Goal: Task Accomplishment & Management: Complete application form

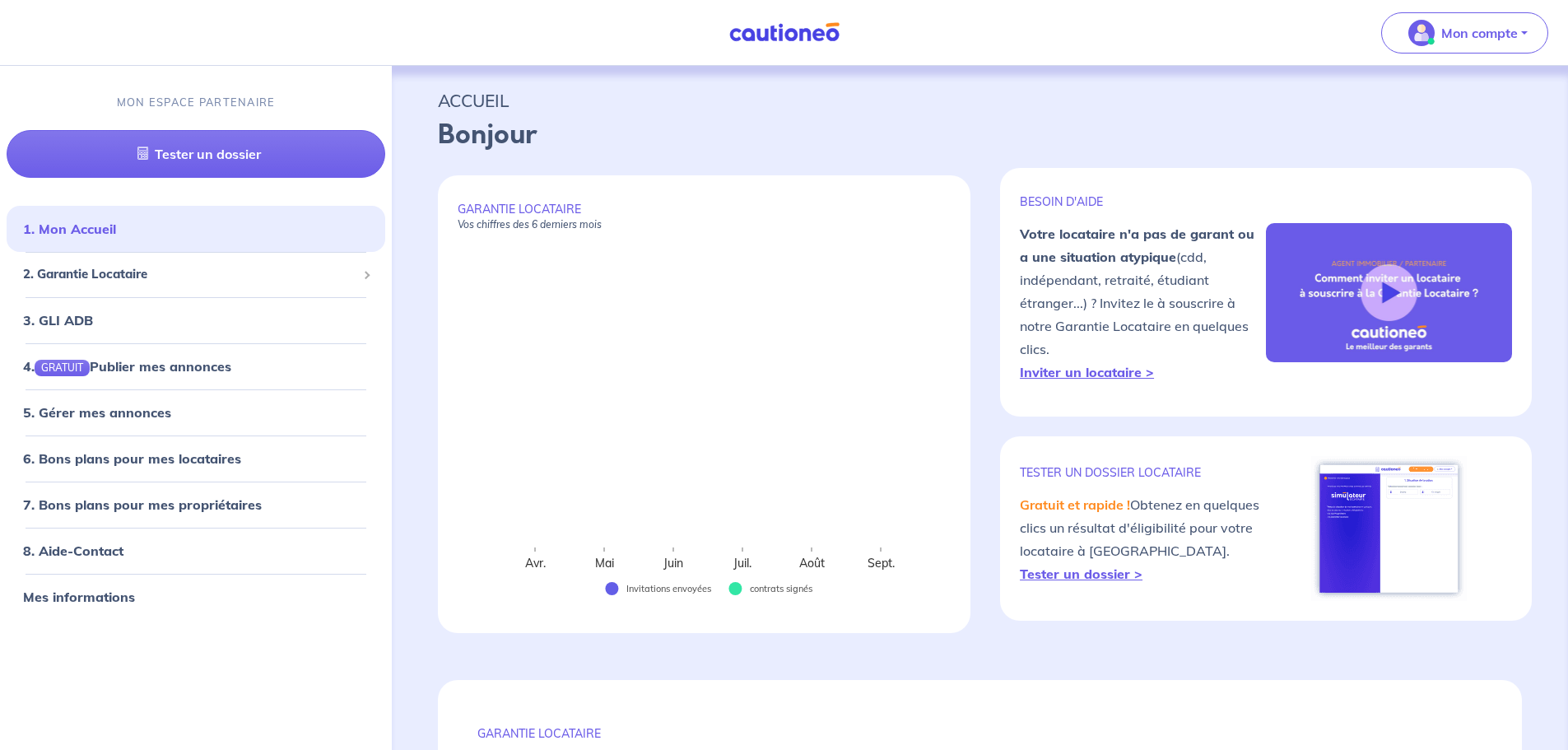
select select "FR"
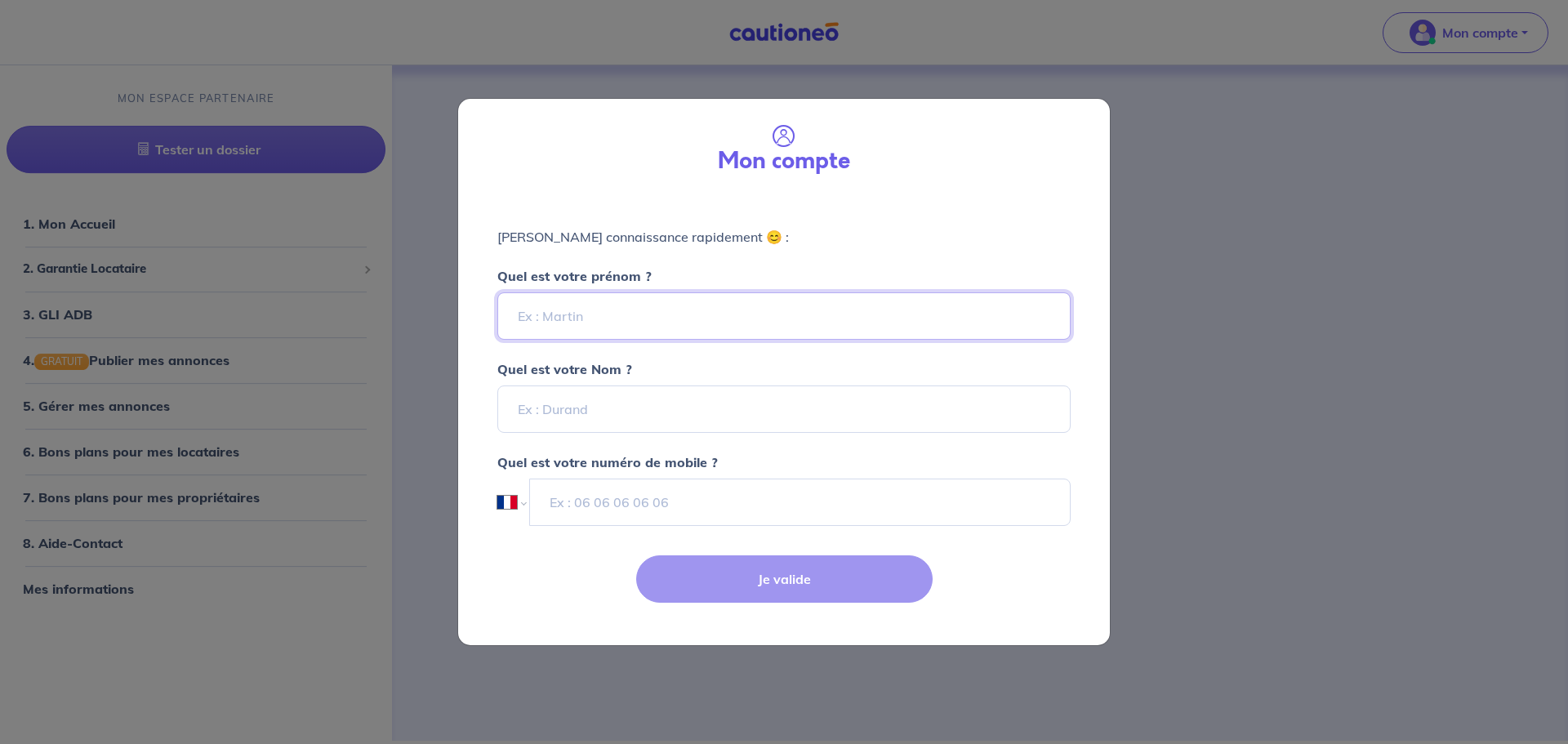
click at [703, 303] on input "Quel est votre prénom ?" at bounding box center [784, 316] width 573 height 48
click at [622, 168] on div "Mon compte" at bounding box center [784, 147] width 625 height 70
click at [591, 315] on input "Quel est votre prénom ?" at bounding box center [784, 316] width 573 height 48
type input "[PERSON_NAME]"
type input "Petron"
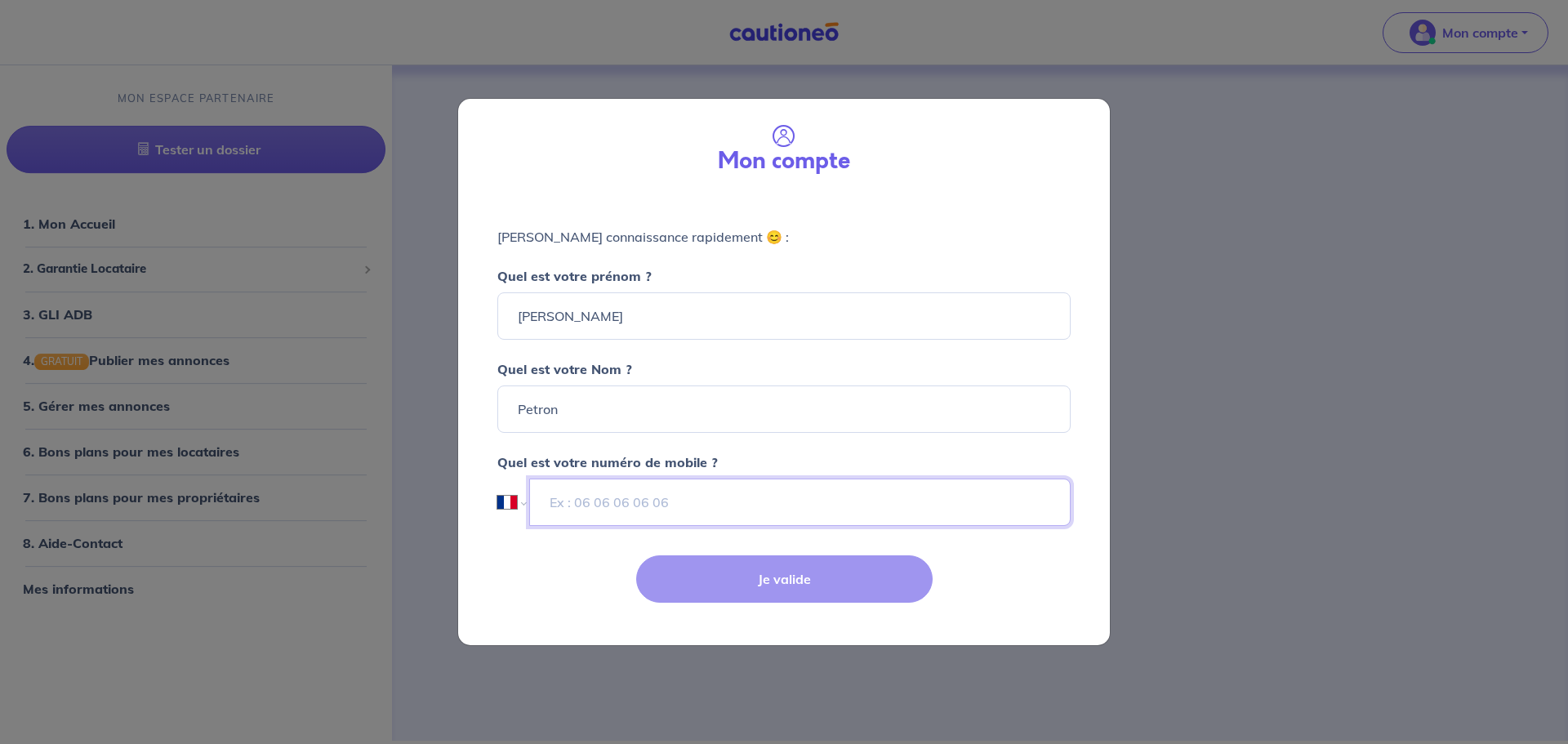
type input "06 78 64 85 31"
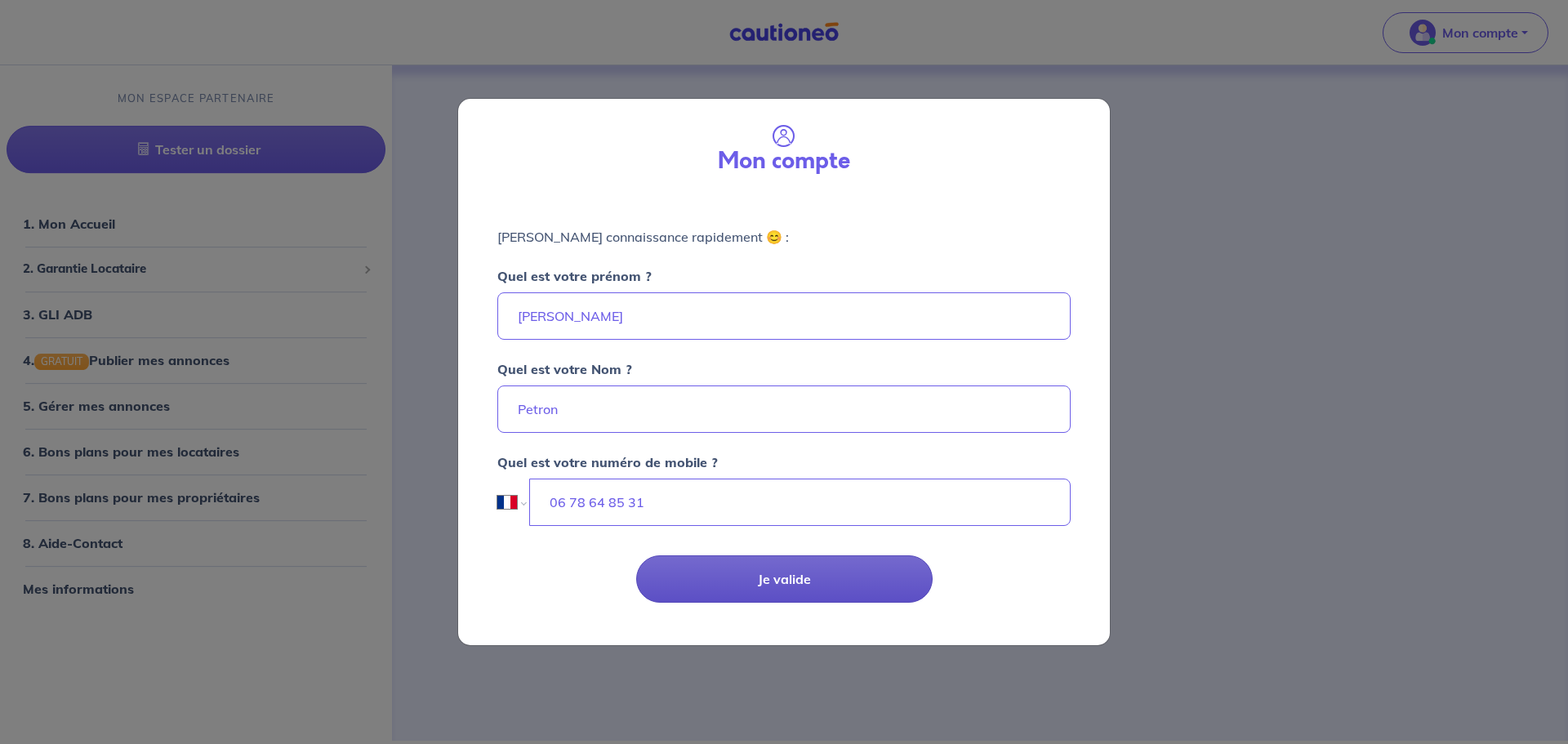
click at [783, 583] on button "Je valide" at bounding box center [784, 578] width 296 height 48
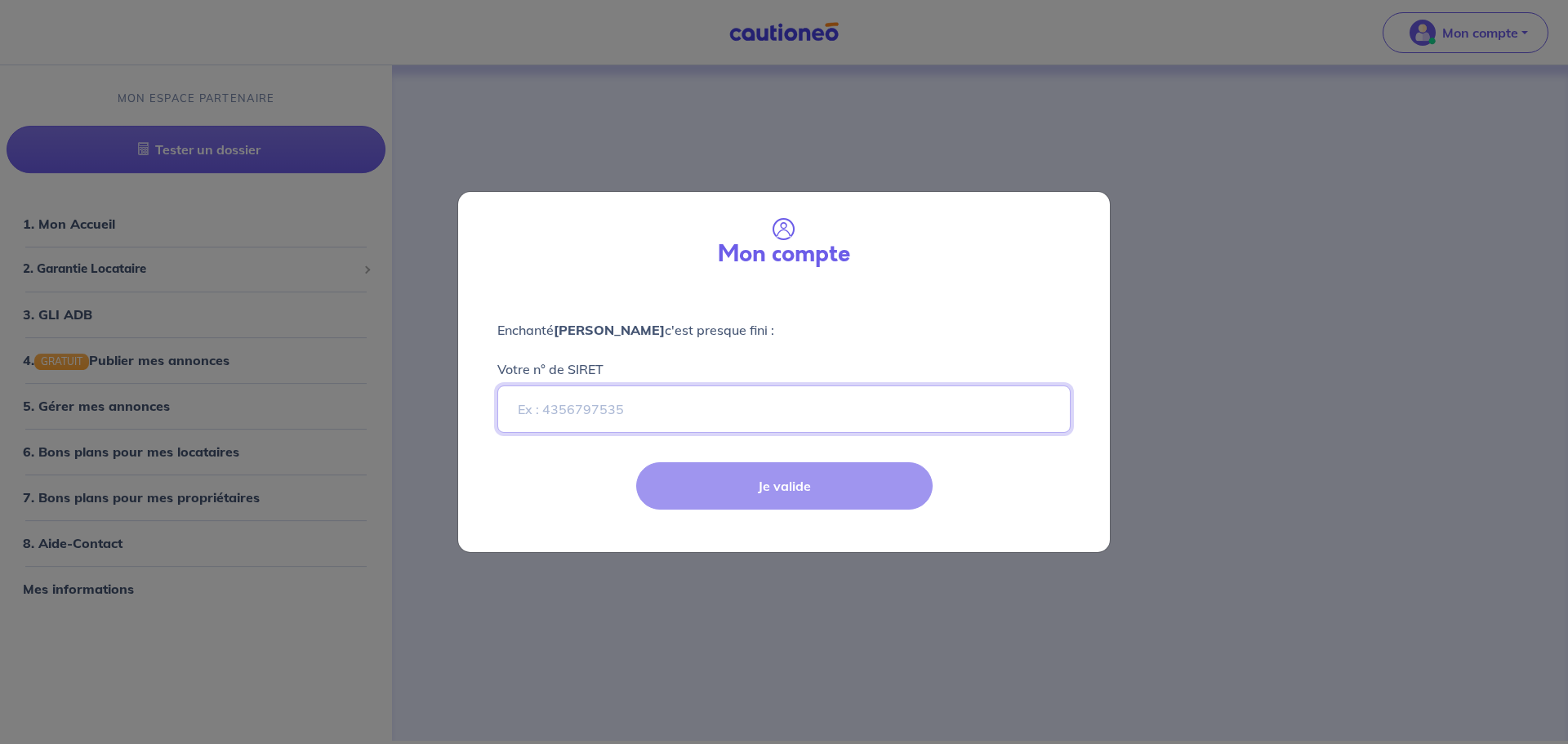
click at [646, 407] on input "Votre n° de SIRET" at bounding box center [784, 409] width 573 height 48
select select "FR"
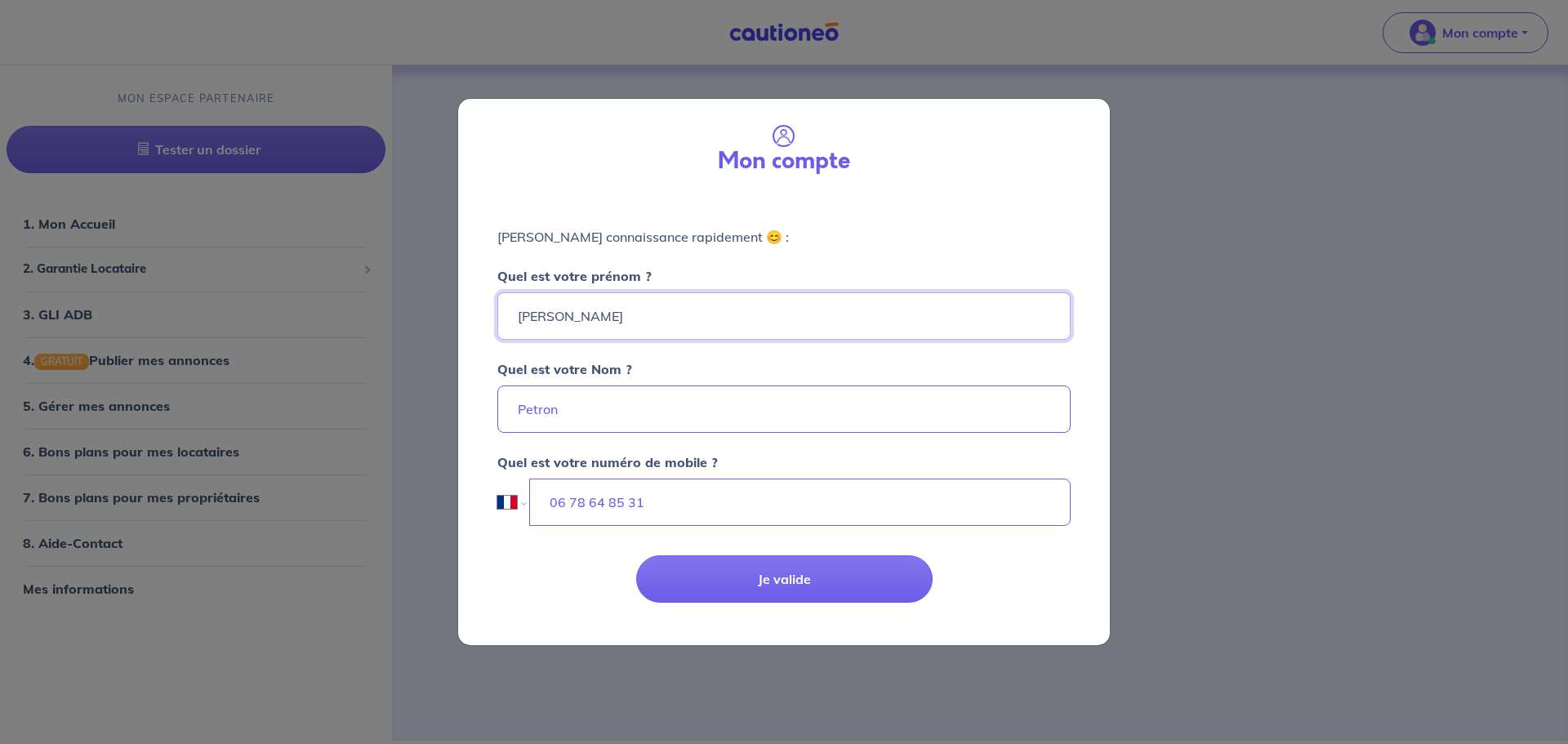
drag, startPoint x: 585, startPoint y: 322, endPoint x: 474, endPoint y: 324, distance: 111.0
click at [474, 324] on div "[PERSON_NAME] connaissance rapidement 😊 : Quel est votre prénom ? [PERSON_NAME]…" at bounding box center [784, 366] width 652 height 345
click at [496, 168] on div "Mon compte" at bounding box center [784, 147] width 625 height 70
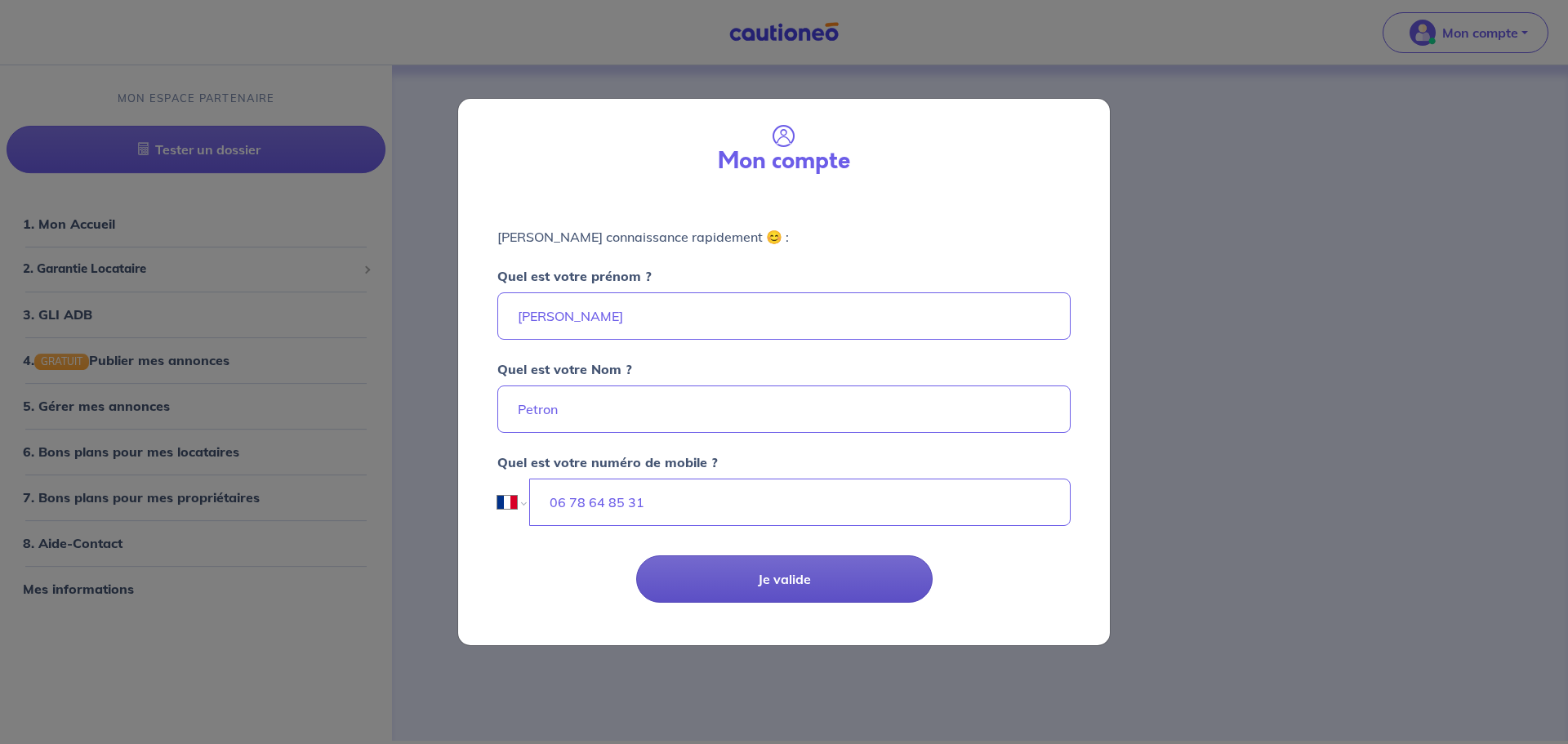
click at [791, 582] on button "Je valide" at bounding box center [784, 578] width 296 height 48
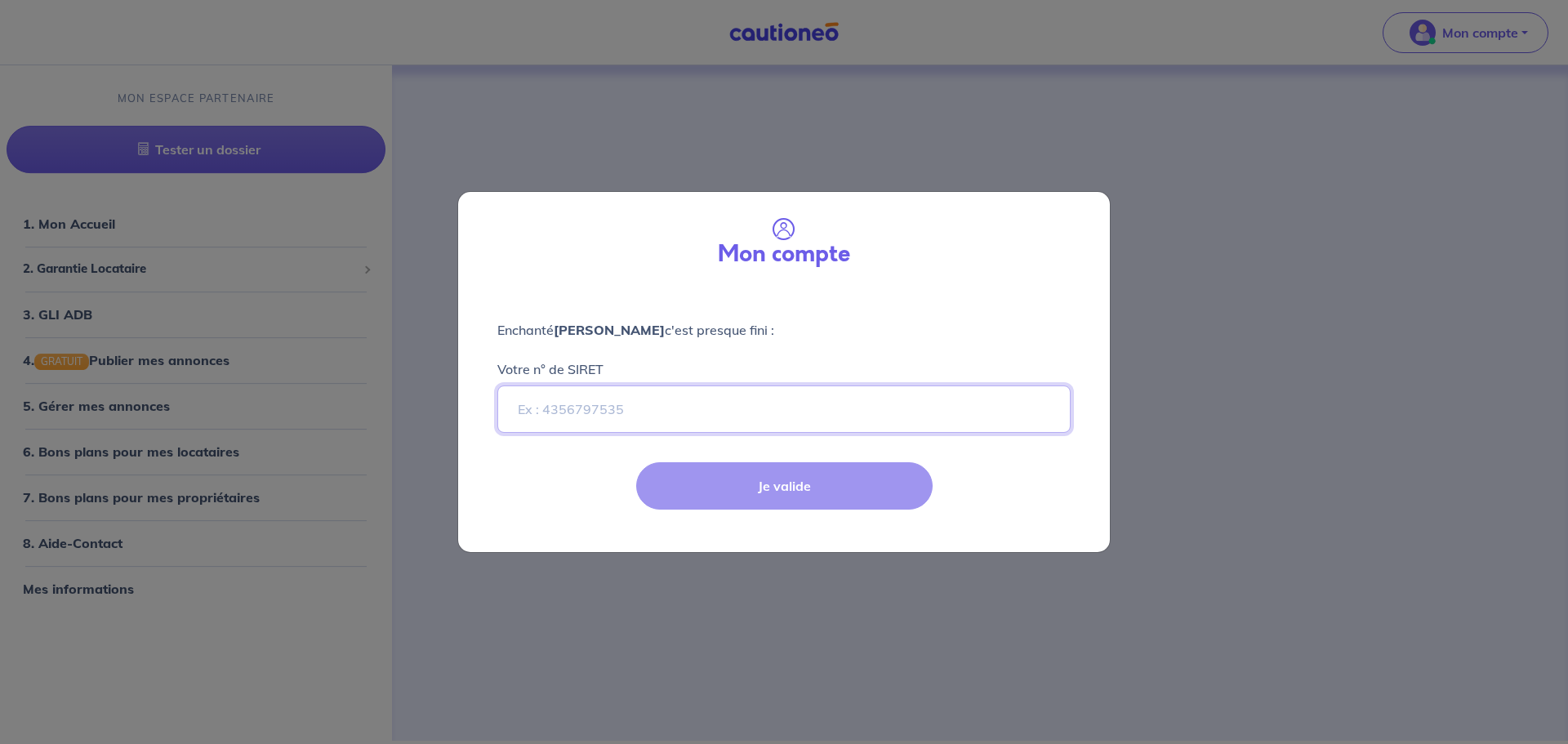
click at [652, 415] on input "Votre n° de SIRET" at bounding box center [784, 409] width 573 height 48
paste input "341643526"
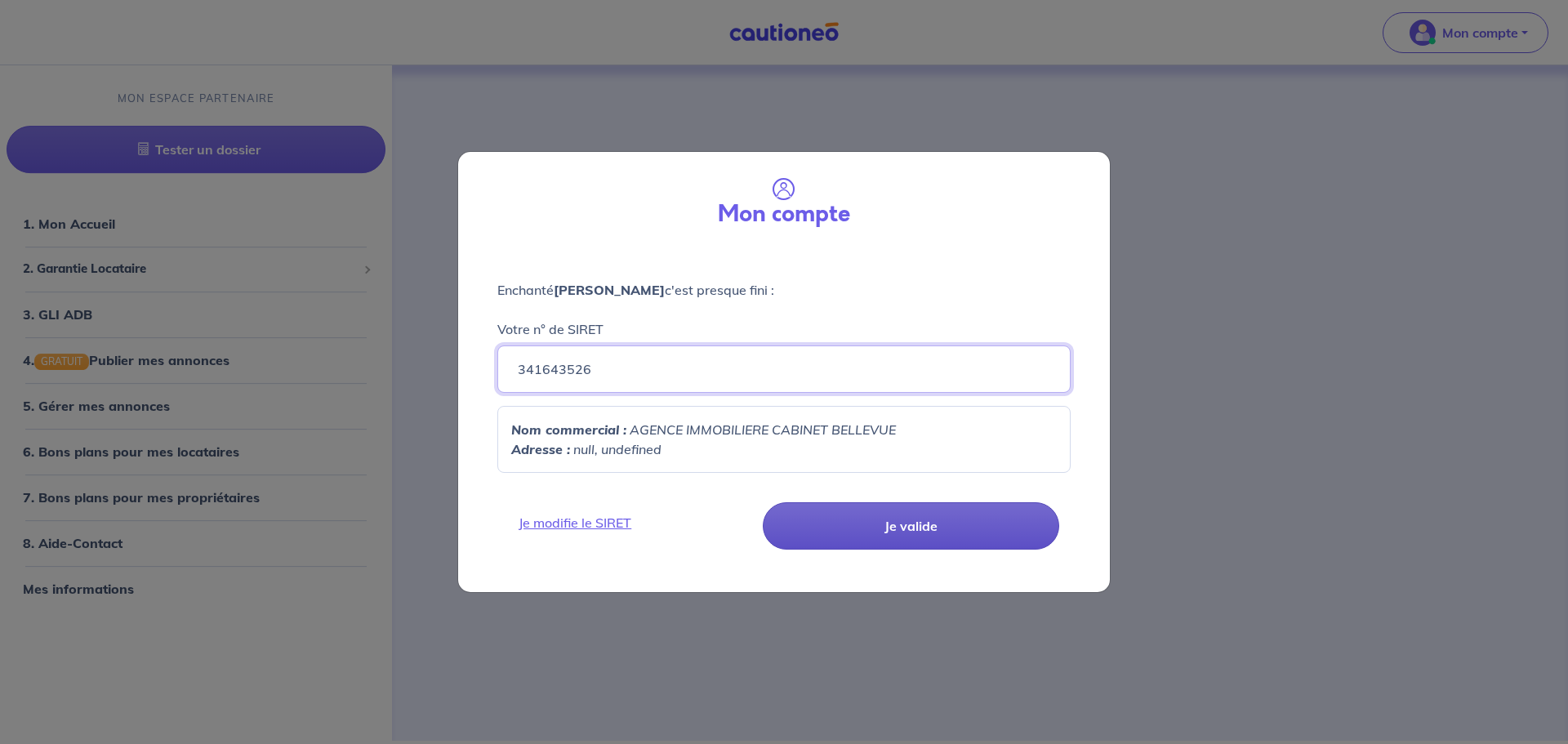
type input "341643526"
click at [914, 529] on button "Je valide" at bounding box center [910, 525] width 296 height 48
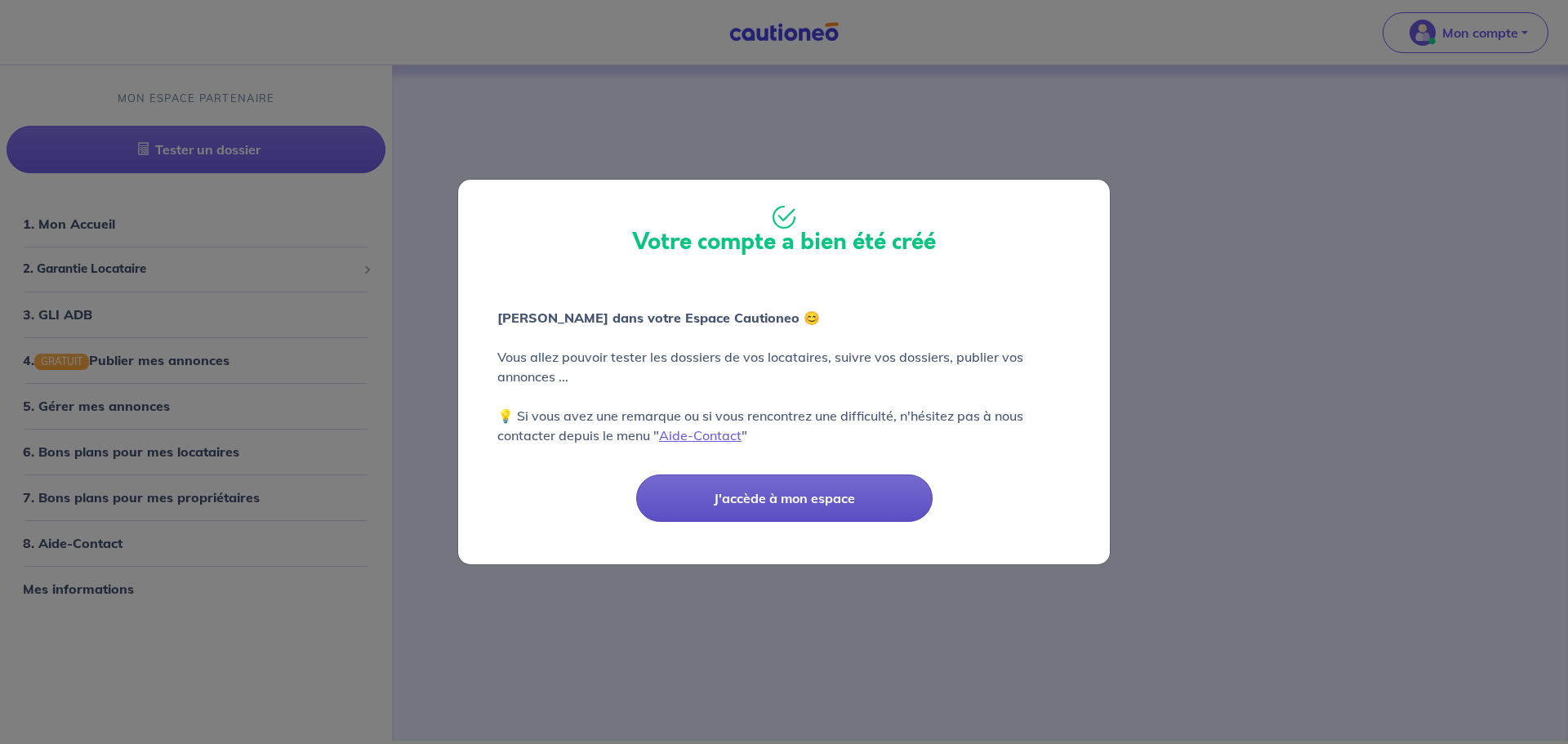
click at [778, 496] on button "J'accède à mon espace" at bounding box center [784, 497] width 296 height 48
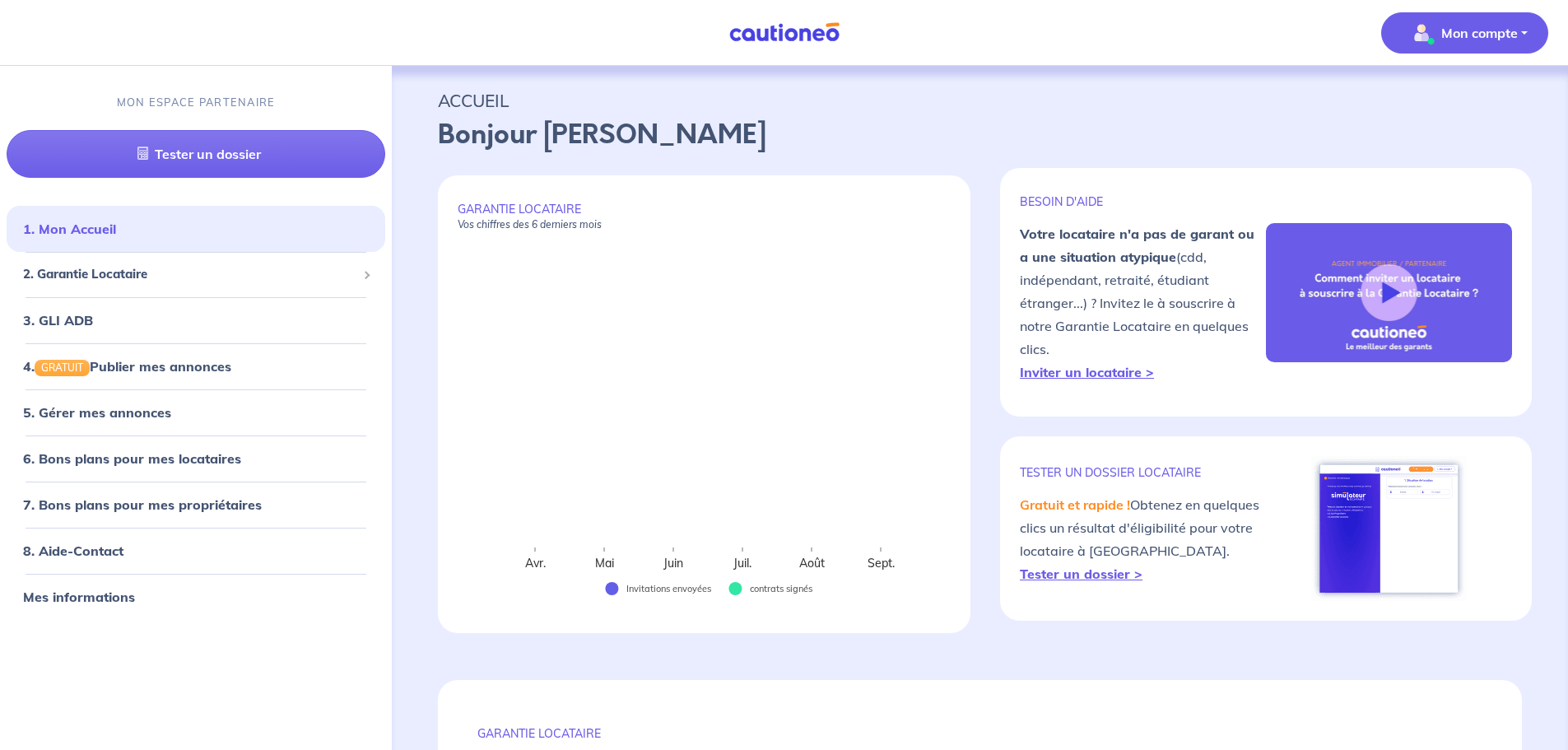
click at [1473, 28] on p "Mon compte" at bounding box center [1479, 32] width 76 height 20
click at [1455, 104] on link "Mes informations" at bounding box center [1448, 102] width 132 height 26
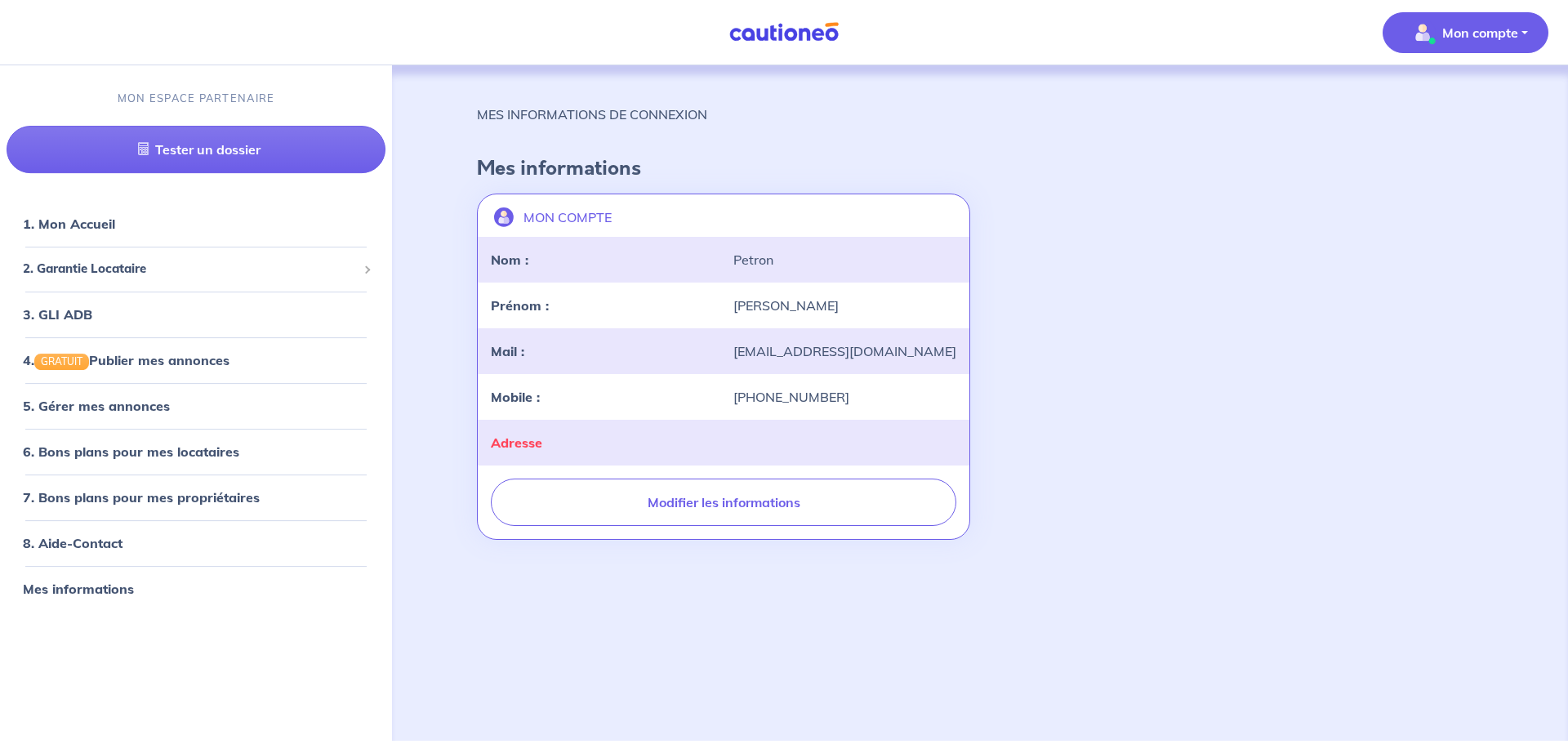
click at [644, 449] on div "Adresse" at bounding box center [602, 442] width 242 height 20
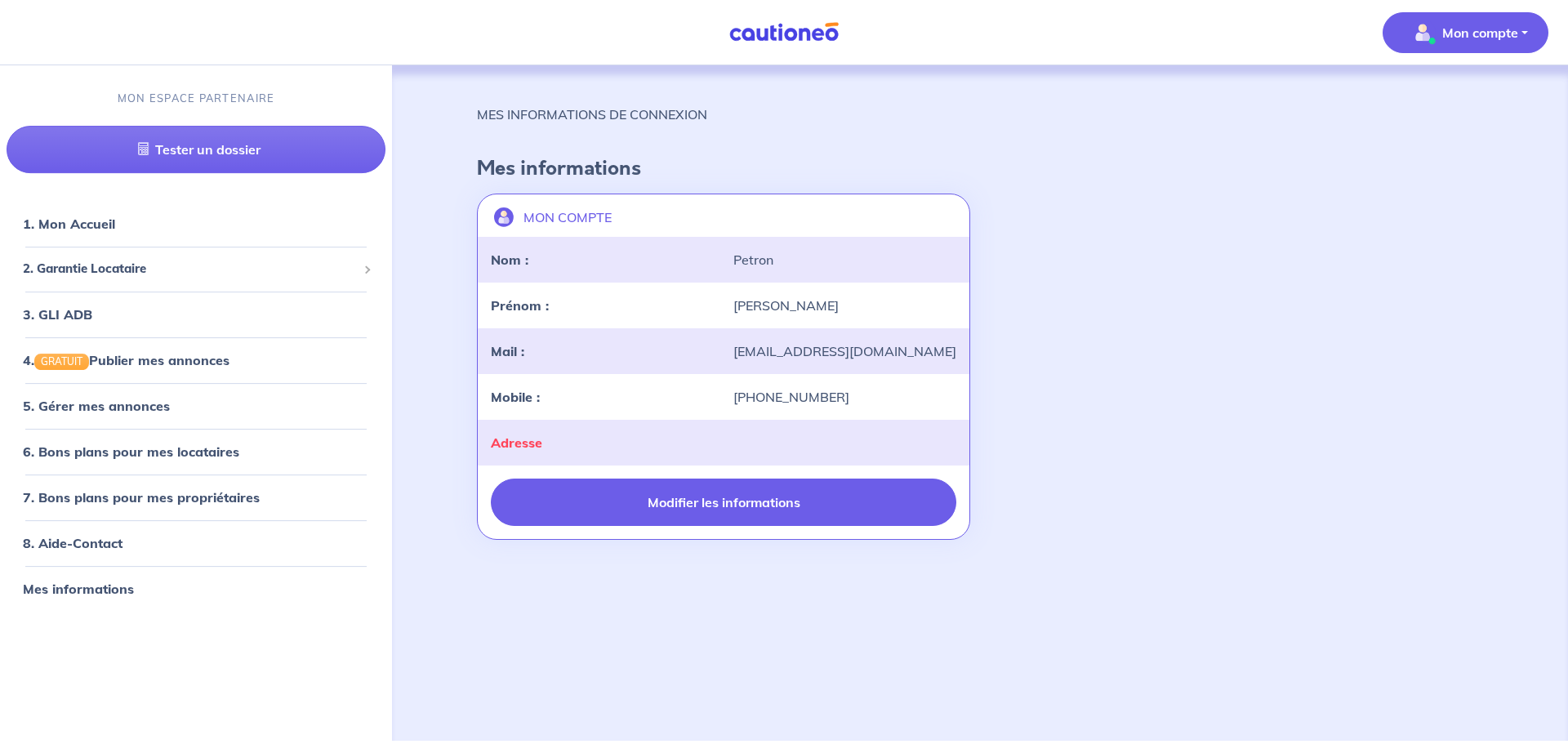
click at [695, 504] on button "Modifier les informations" at bounding box center [724, 502] width 466 height 48
select select "FR"
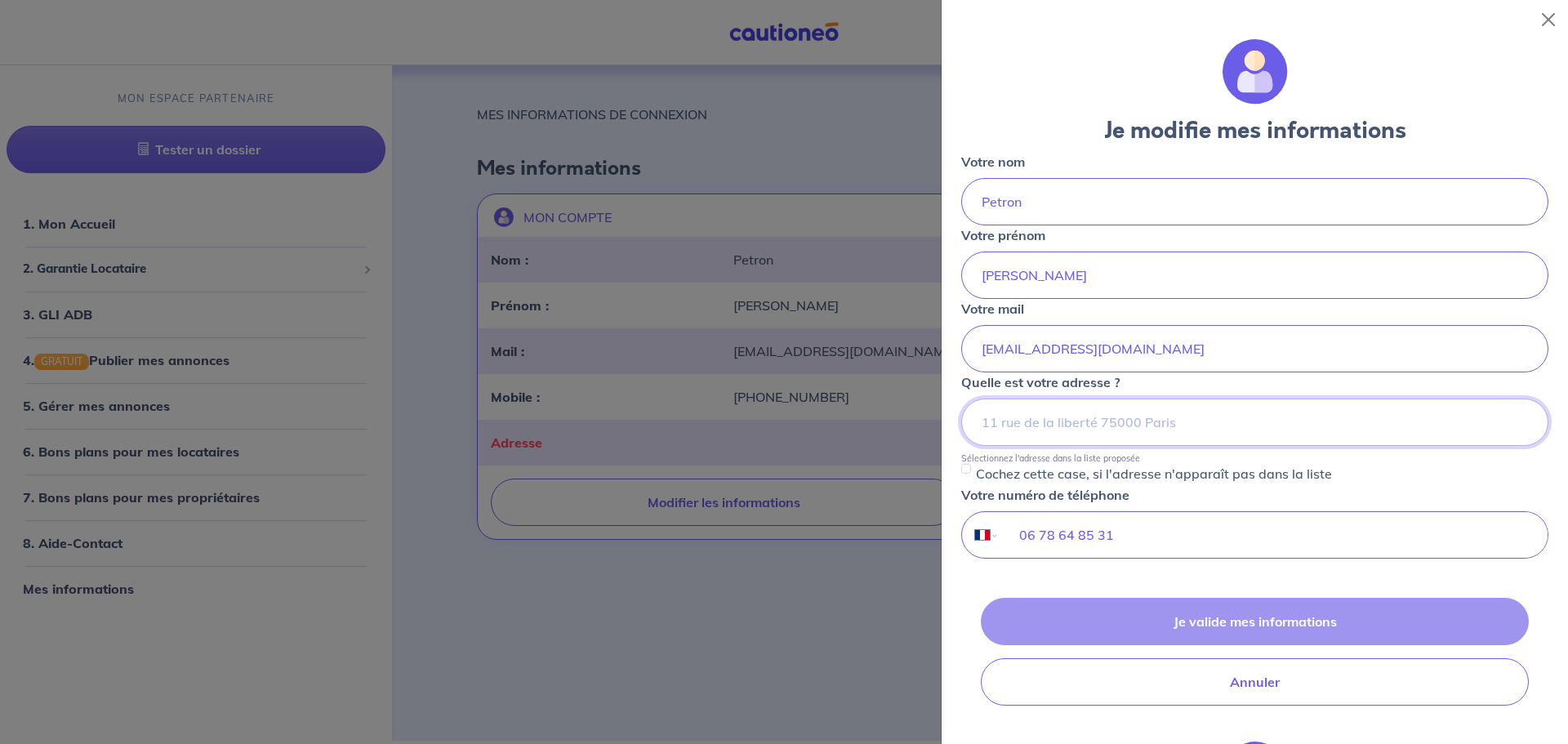
click at [1025, 417] on input at bounding box center [1255, 422] width 587 height 48
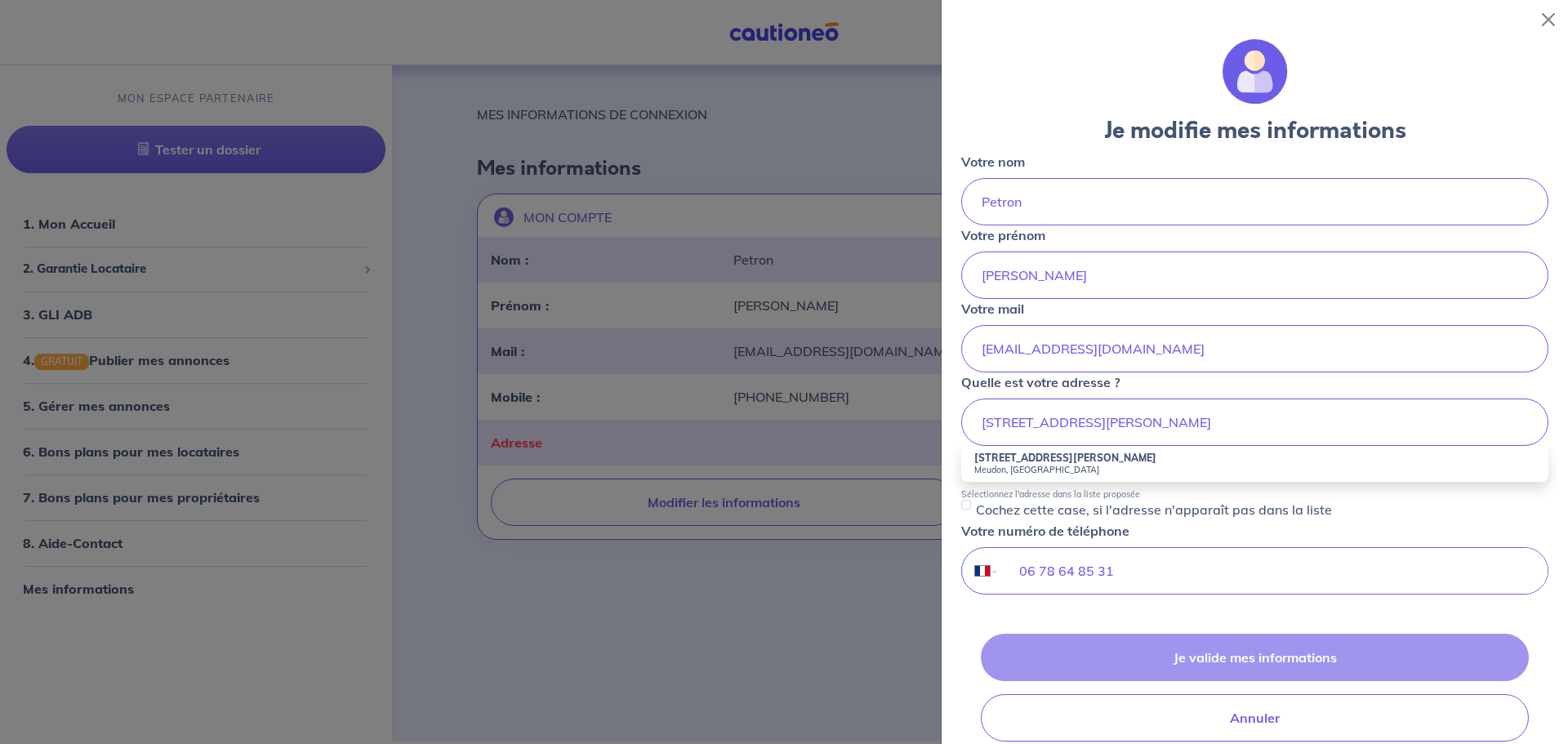
click at [1077, 454] on strong "12 Avenue du Général Galliéni" at bounding box center [1066, 458] width 182 height 12
type input "12 Avenue du Général Galliéni, Meudon, France"
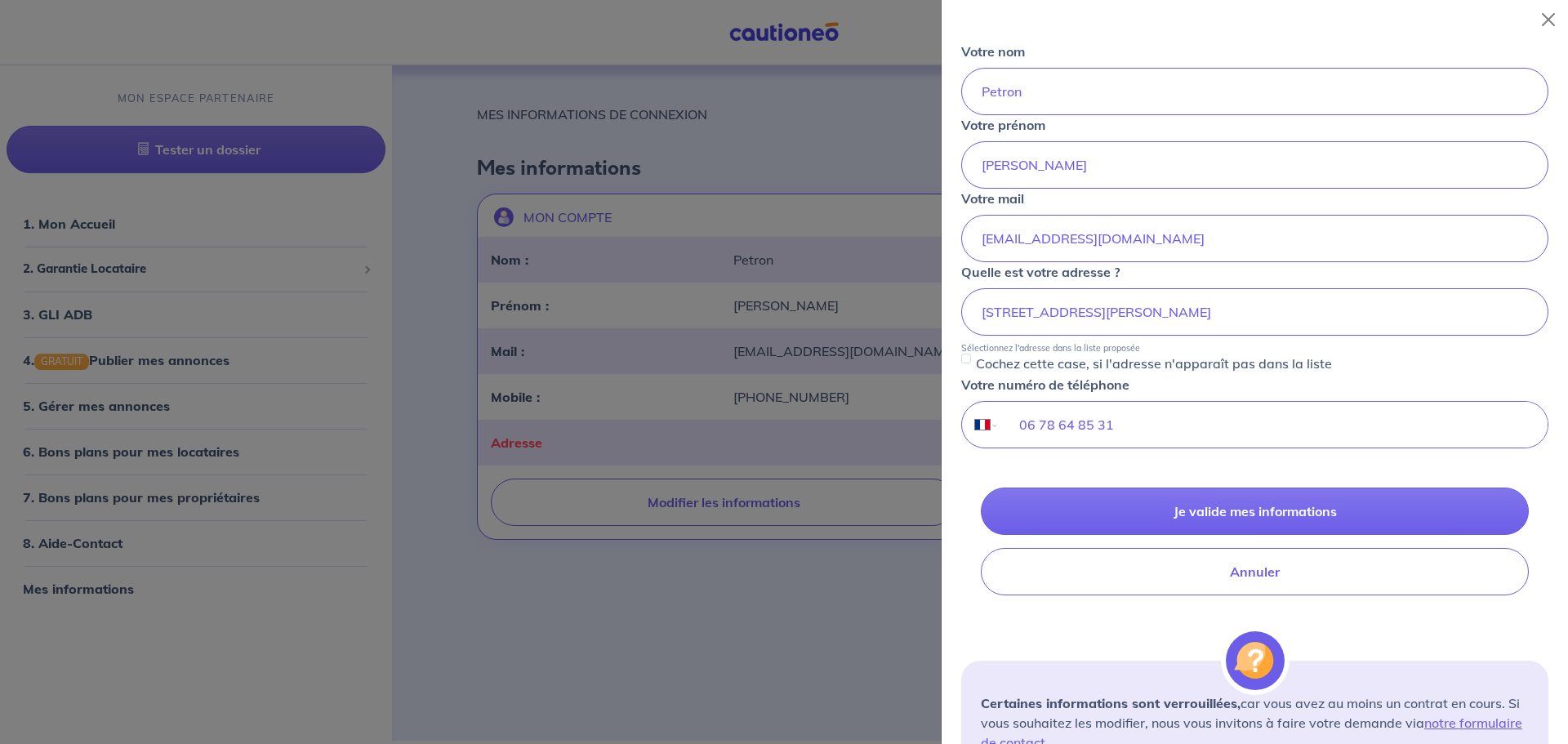
scroll to position [82, 0]
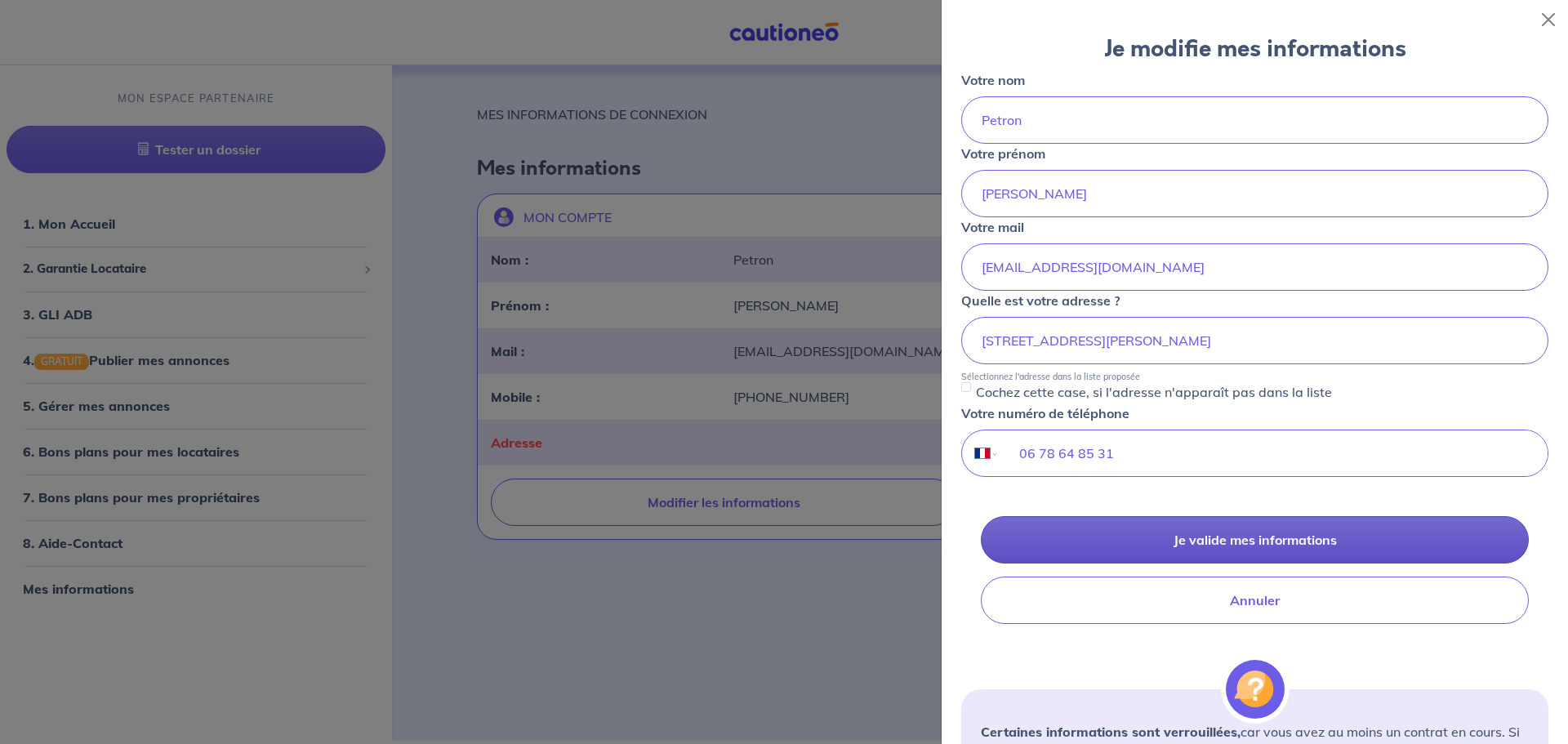
click at [1247, 539] on button "Je valide mes informations" at bounding box center [1254, 539] width 548 height 48
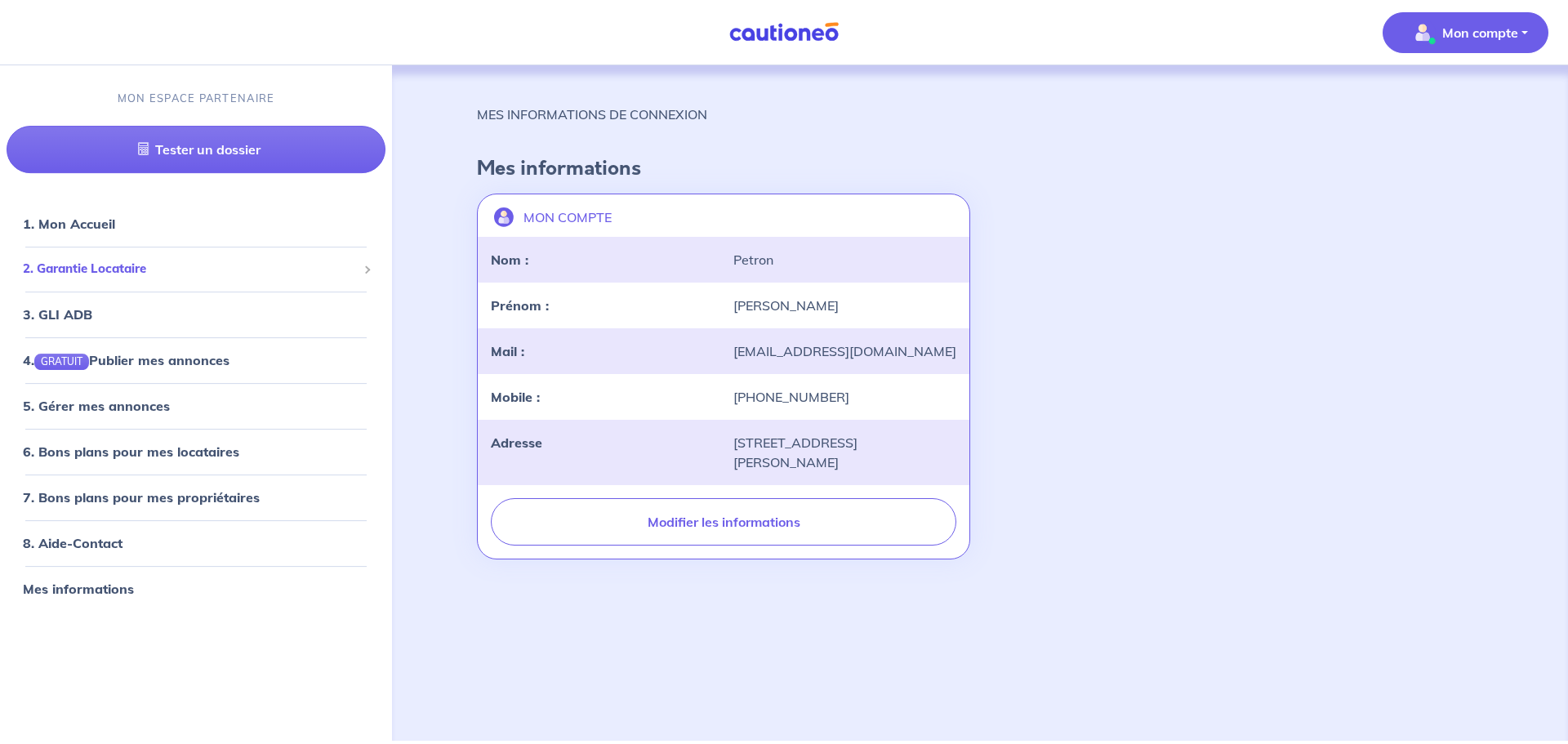
click at [142, 271] on span "2. Garantie Locataire" at bounding box center [189, 269] width 334 height 19
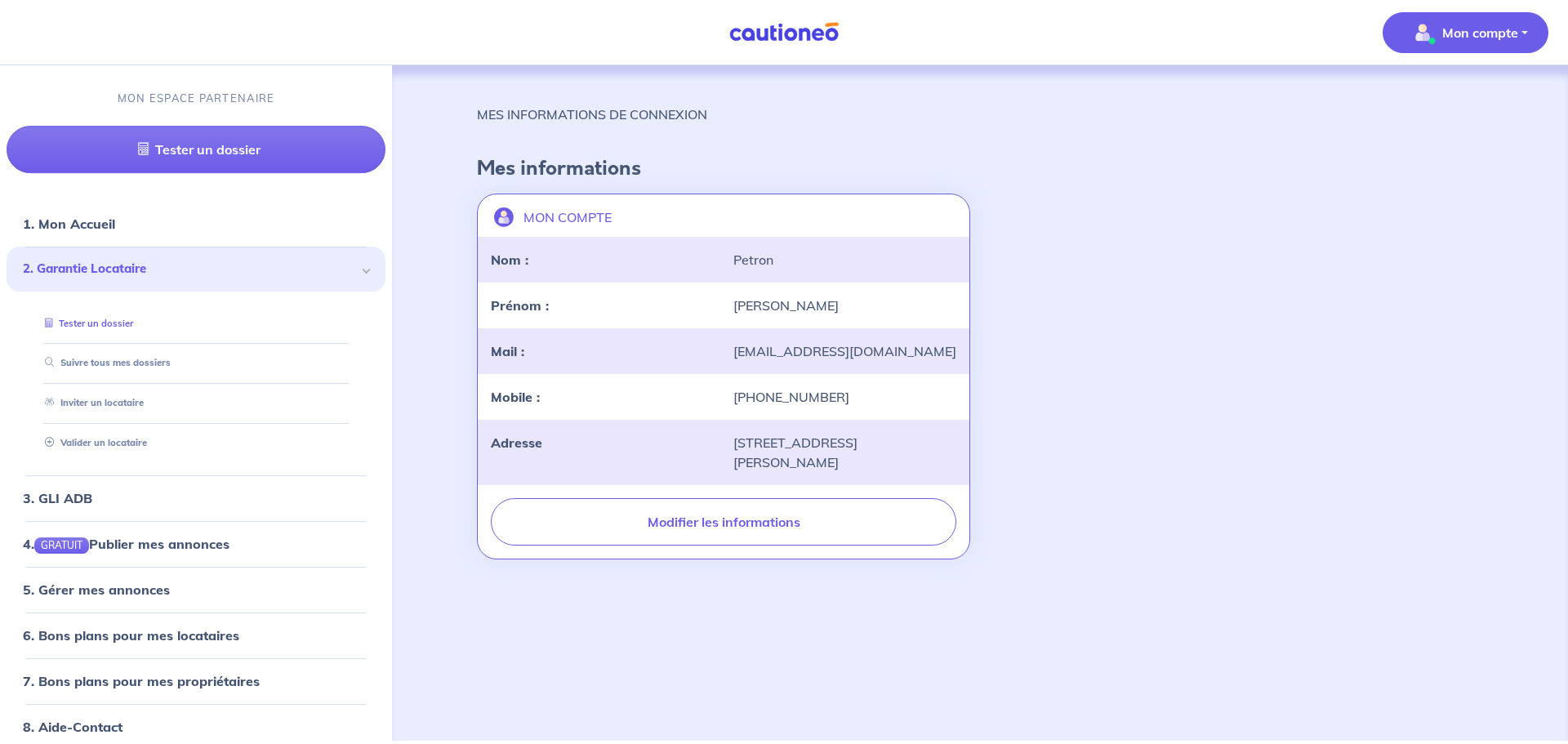
click at [116, 326] on link "Tester un dossier" at bounding box center [85, 323] width 95 height 11
click at [102, 443] on link "Valider un locataire" at bounding box center [91, 442] width 107 height 11
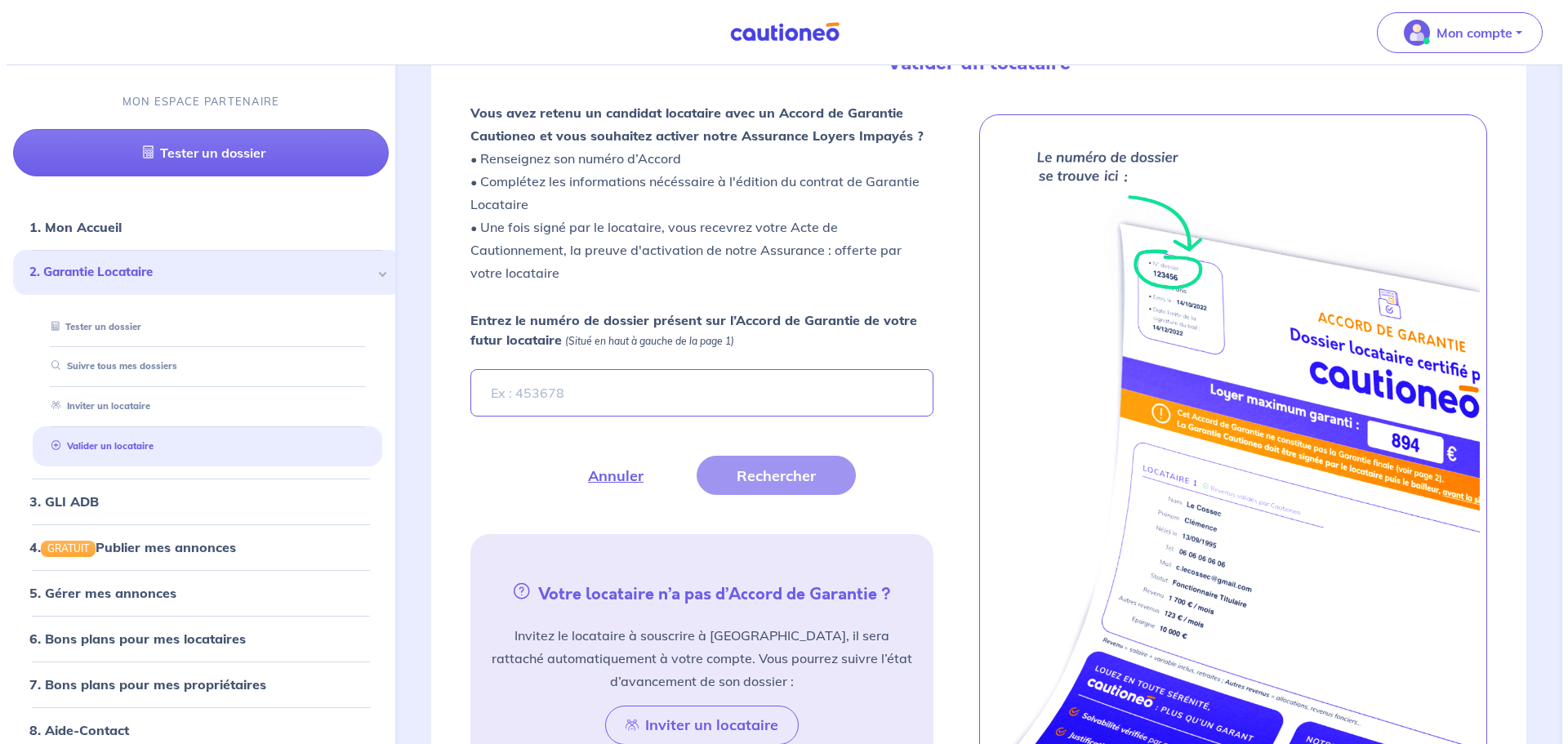
scroll to position [454, 0]
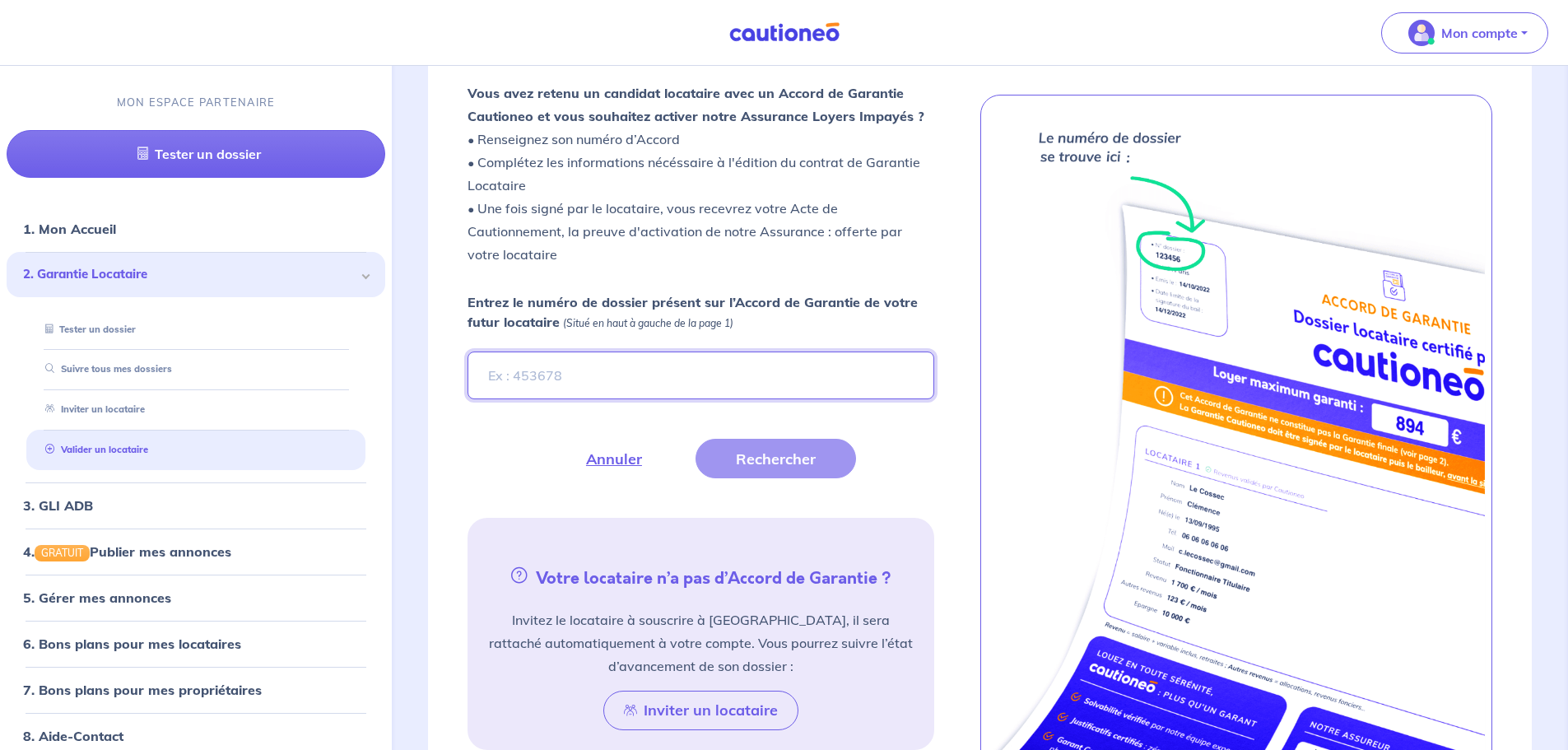
click at [574, 375] on input "Entrez le numéro de dossier présent sur l’Accord de Garantie de votre futur loc…" at bounding box center [700, 375] width 466 height 48
type input "bNG9zO"
click at [764, 464] on button "Rechercher" at bounding box center [776, 458] width 160 height 39
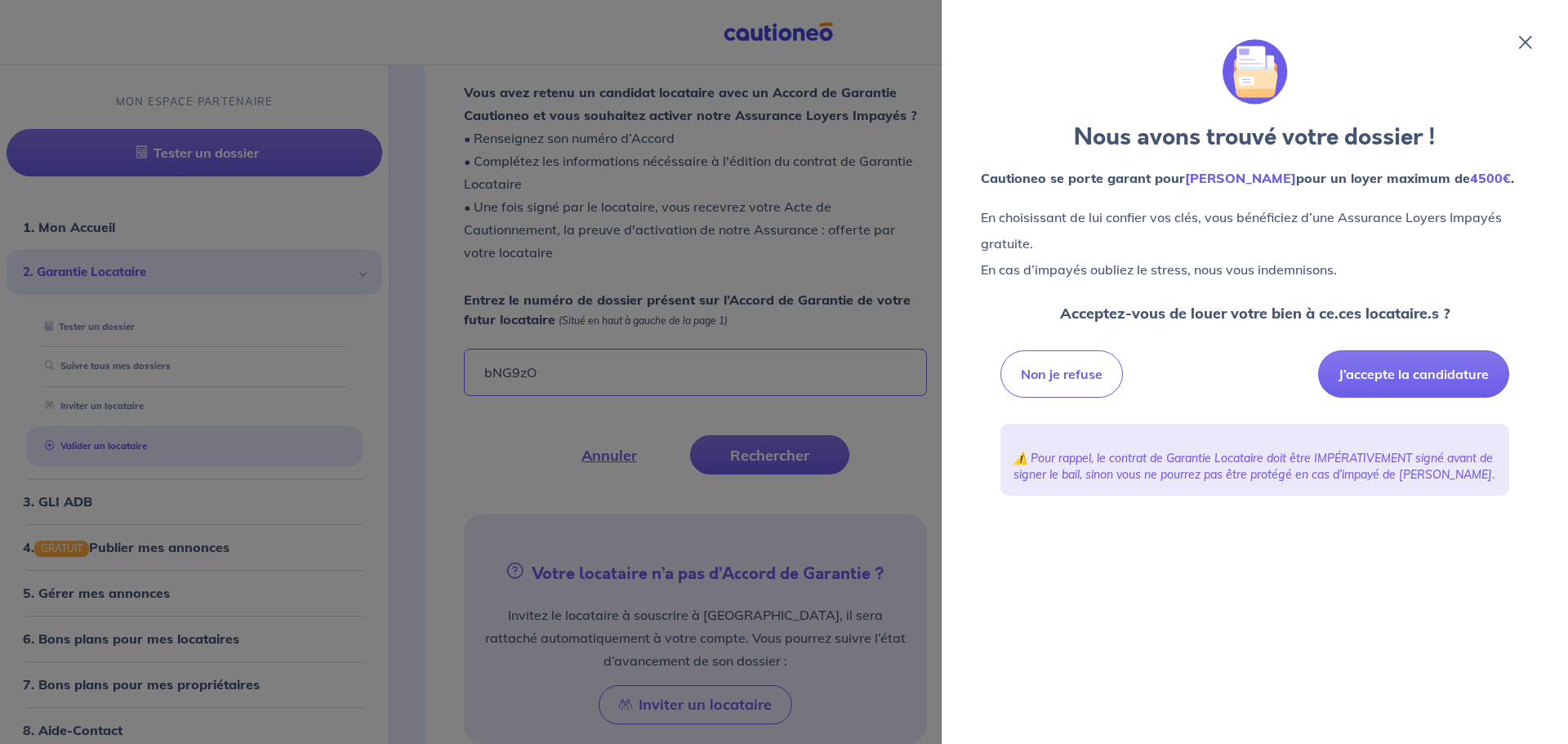
click at [863, 332] on div at bounding box center [784, 372] width 1568 height 744
